Goal: Find specific page/section: Find specific page/section

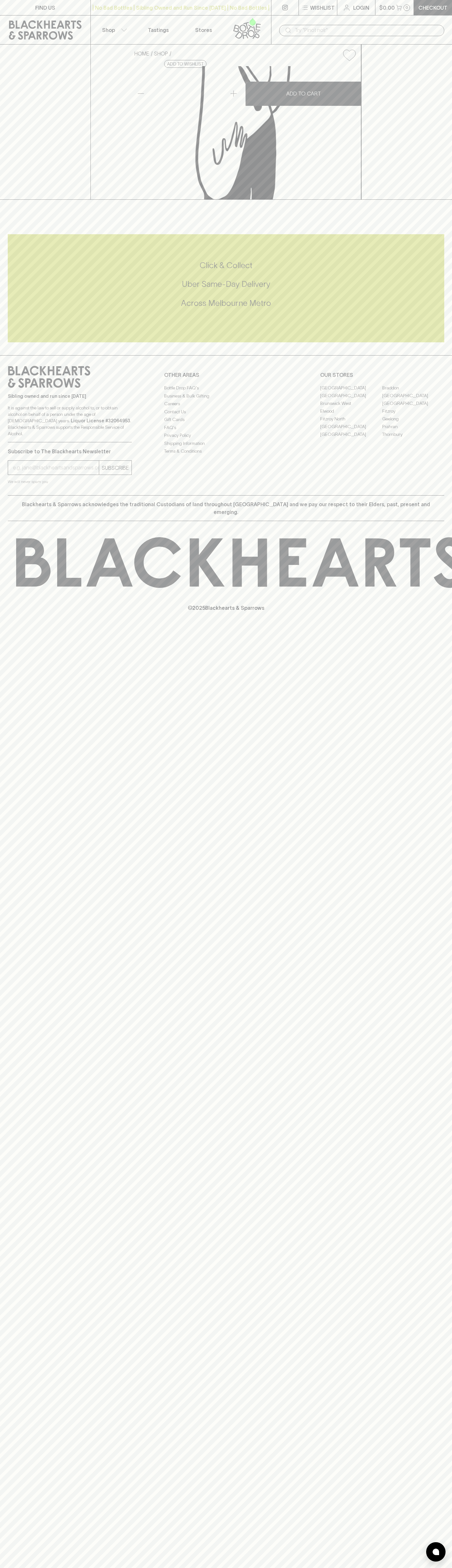
click at [182, 1] on div "| No Bad Bottles | Sibling Owned and Run Since 2006 | No Bad Bottles | Sibling …" at bounding box center [180, 7] width 181 height 15
click at [423, 1477] on div "FIND US | No Bad Bottles | Sibling Owned and Run Since 2006 | No Bad Bottles | …" at bounding box center [226, 784] width 452 height 1568
click at [429, 1567] on html "FIND US | No Bad Bottles | Sibling Owned and Run Since 2006 | No Bad Bottles | …" at bounding box center [226, 784] width 452 height 1568
click at [27, 1275] on div "FIND US | No Bad Bottles | Sibling Owned and Run Since 2006 | No Bad Bottles | …" at bounding box center [226, 784] width 452 height 1568
click at [351, 399] on link "[GEOGRAPHIC_DATA]" at bounding box center [351, 395] width 62 height 8
